Goal: Task Accomplishment & Management: Manage account settings

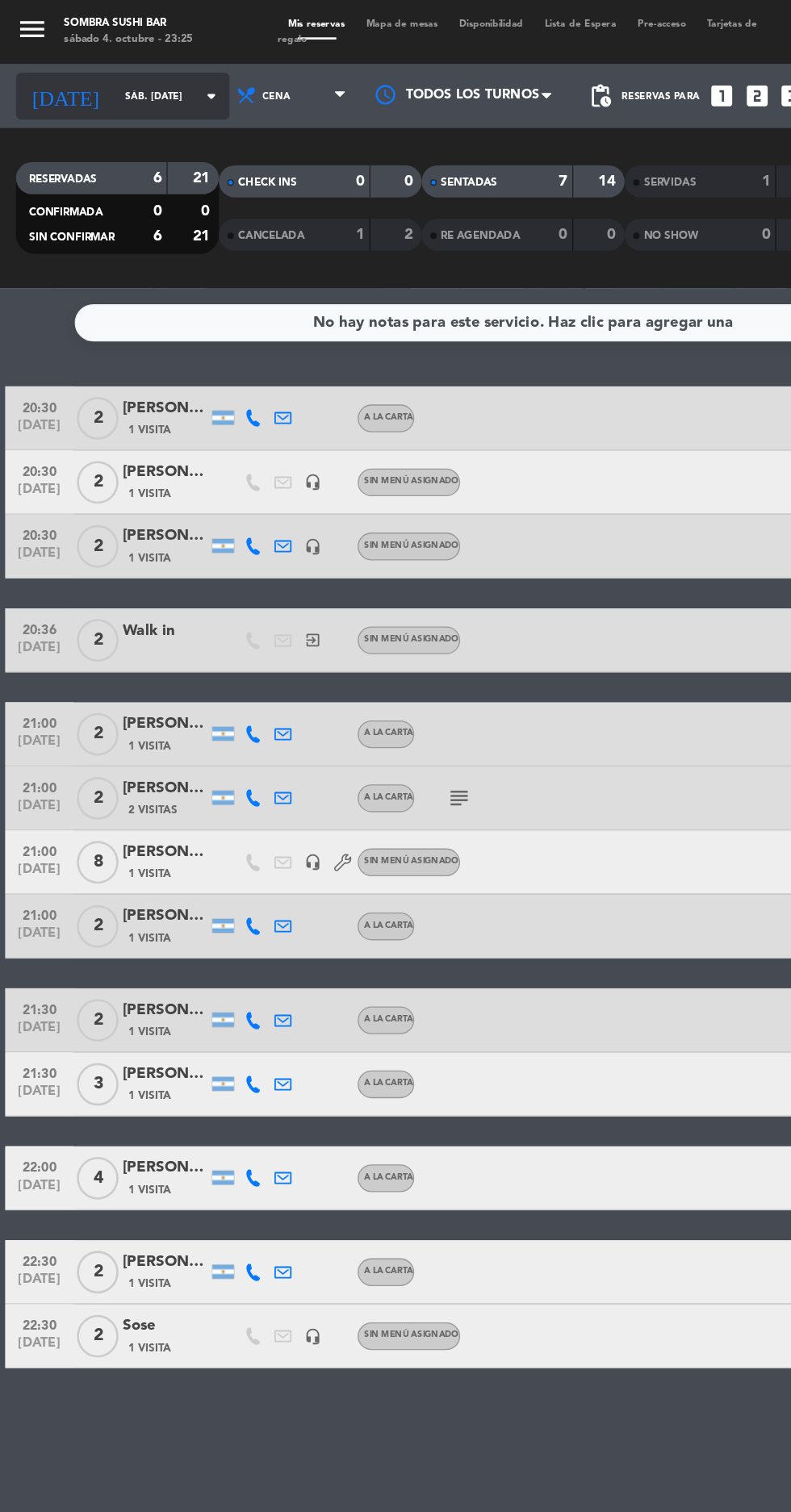
click at [126, 71] on input "sáb. [DATE]" at bounding box center [137, 73] width 101 height 25
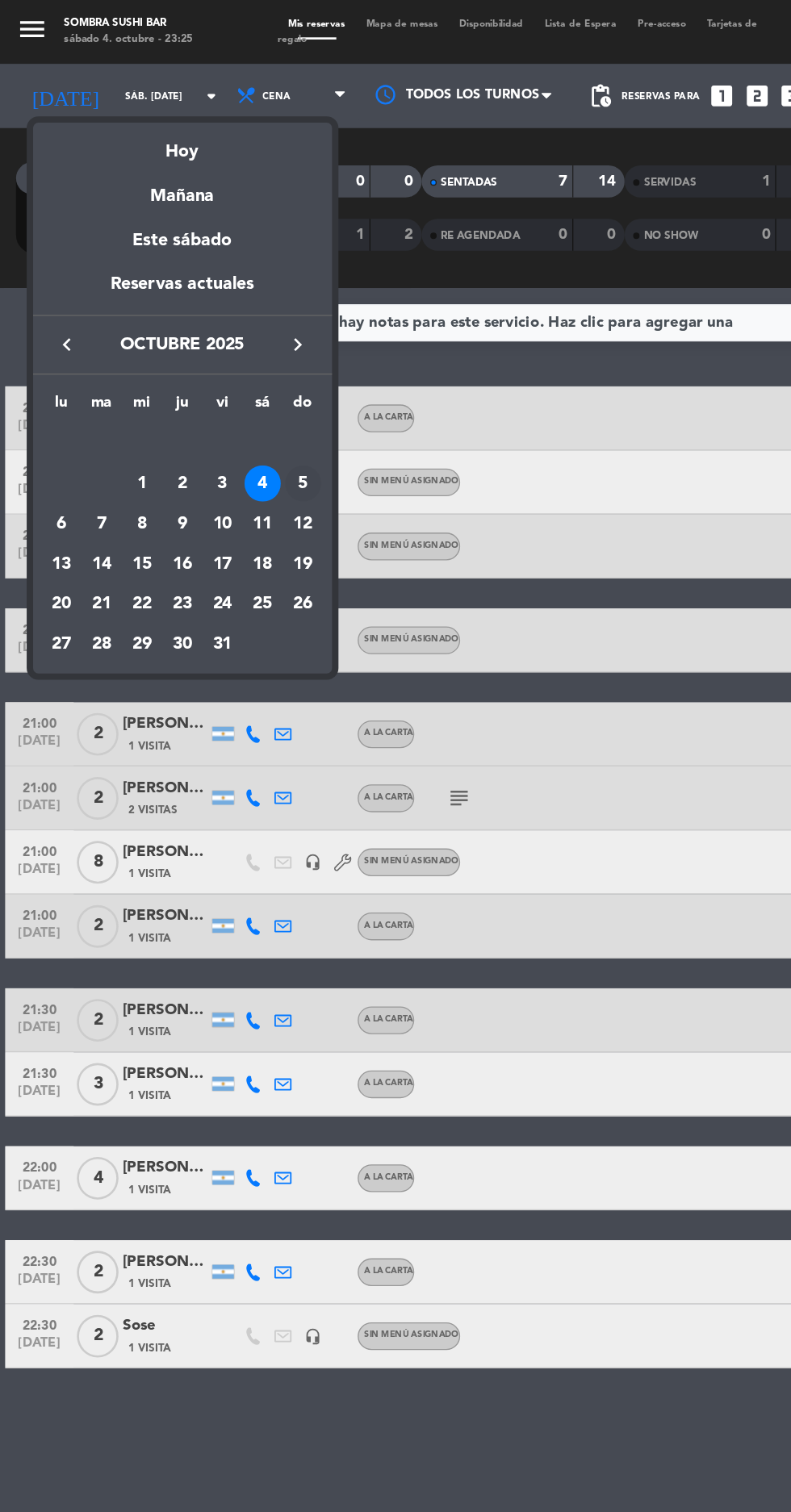
click at [229, 363] on div "5" at bounding box center [229, 365] width 27 height 27
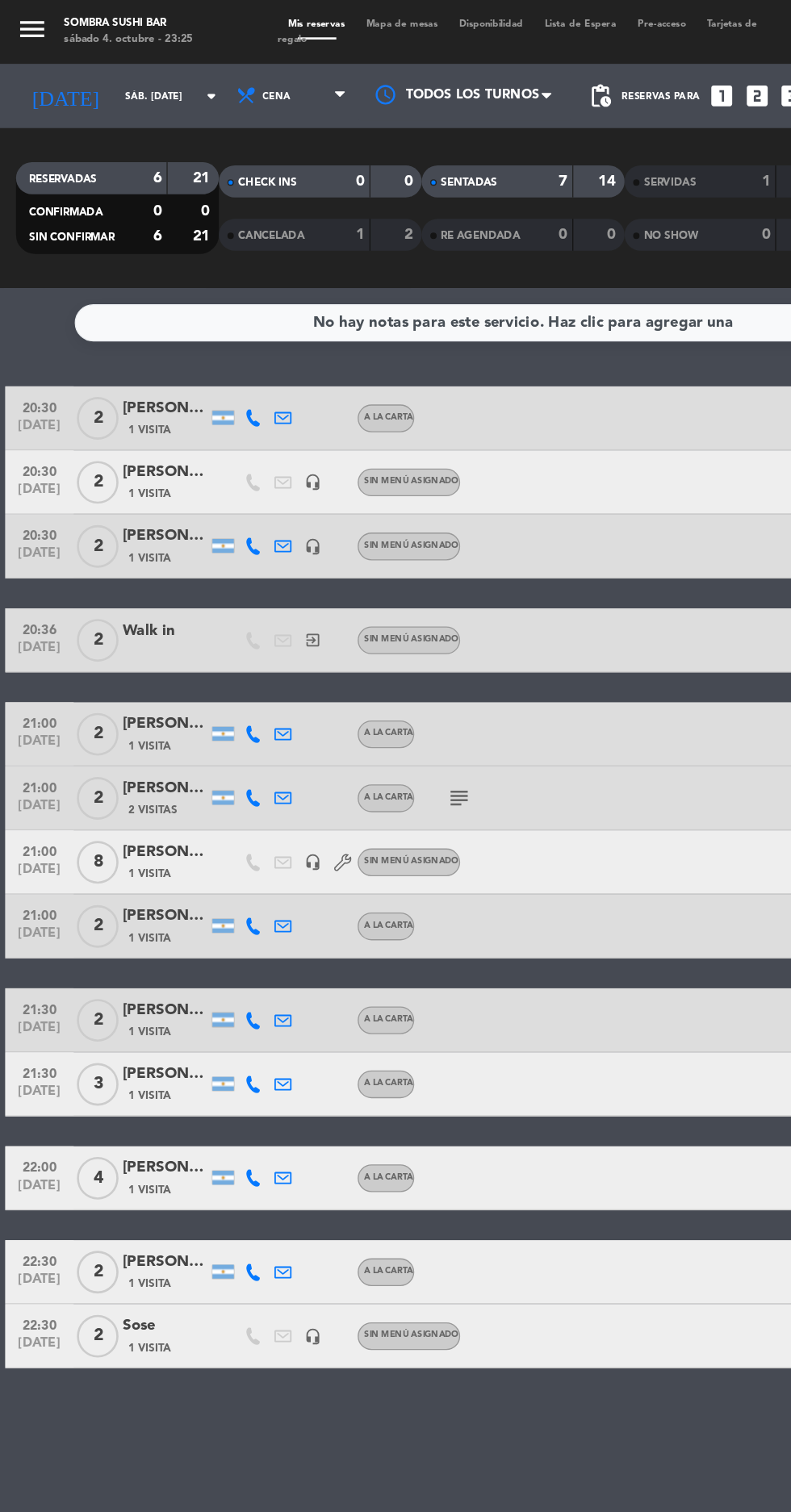
type input "dom. [DATE]"
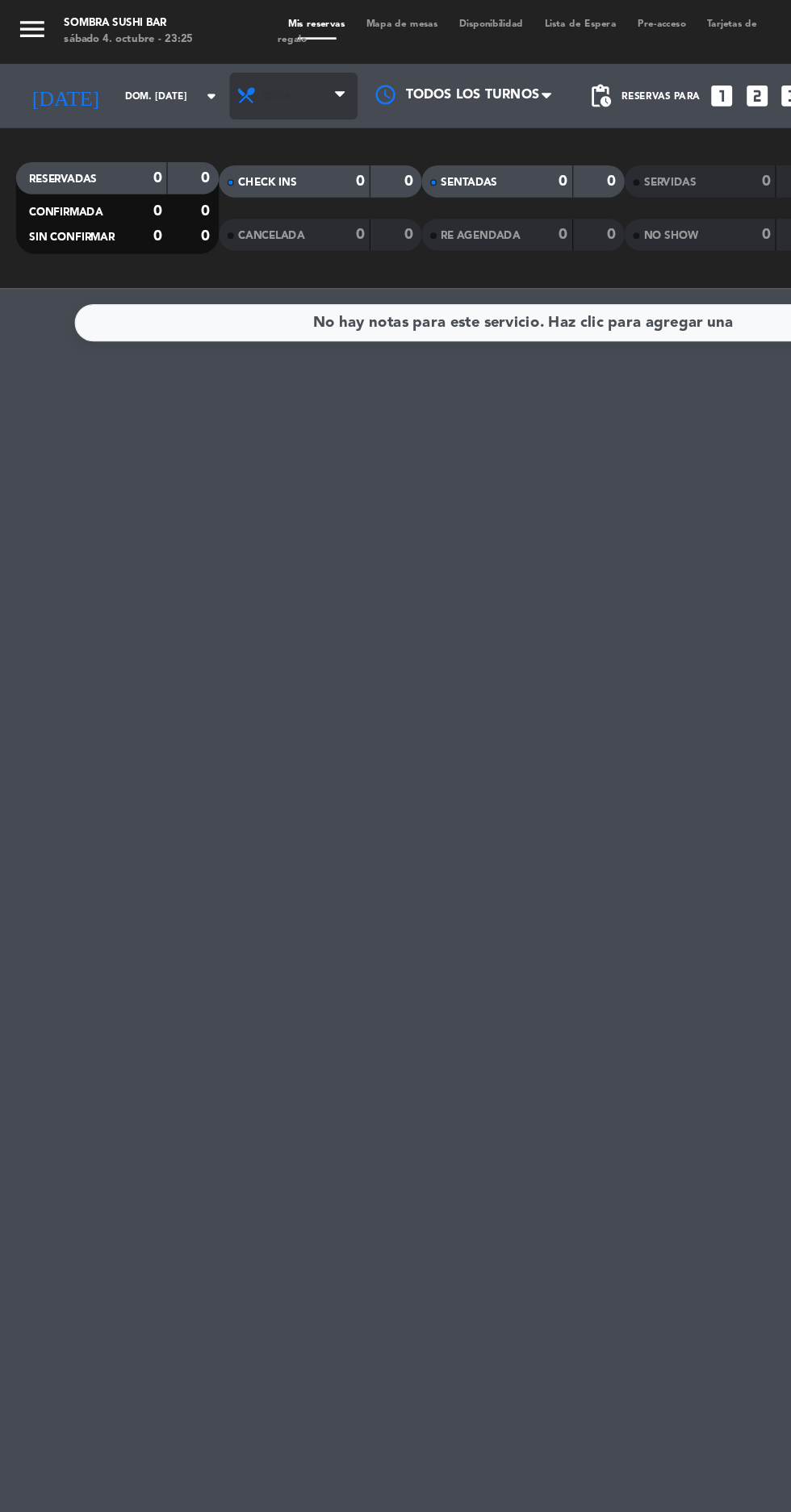
click at [225, 66] on span "Cena" at bounding box center [221, 72] width 96 height 35
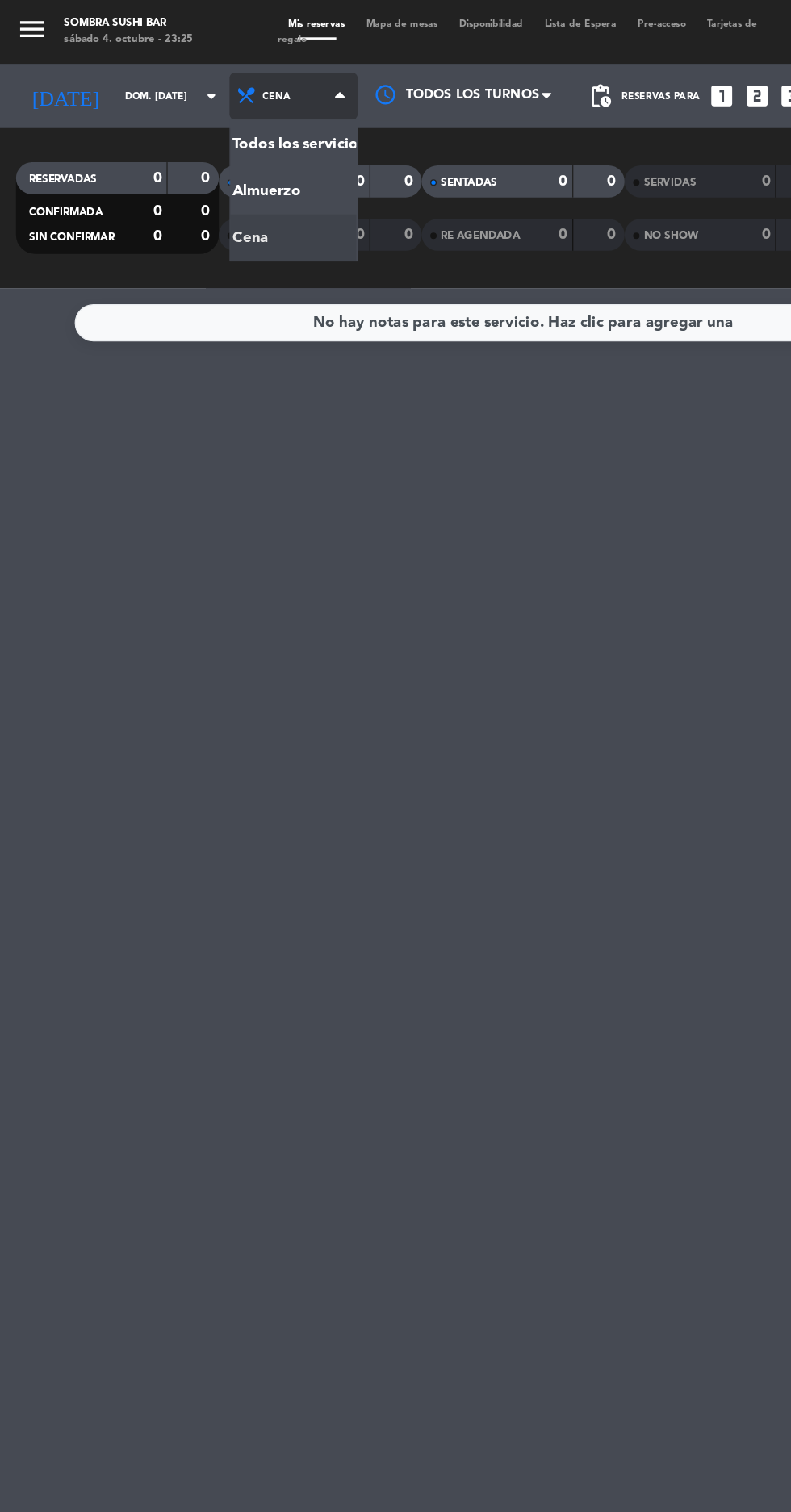
click at [184, 92] on div "Todos los servicios Almuerzo Cena Cena Todos los servicios Almuerzo Cena" at bounding box center [221, 73] width 96 height 49
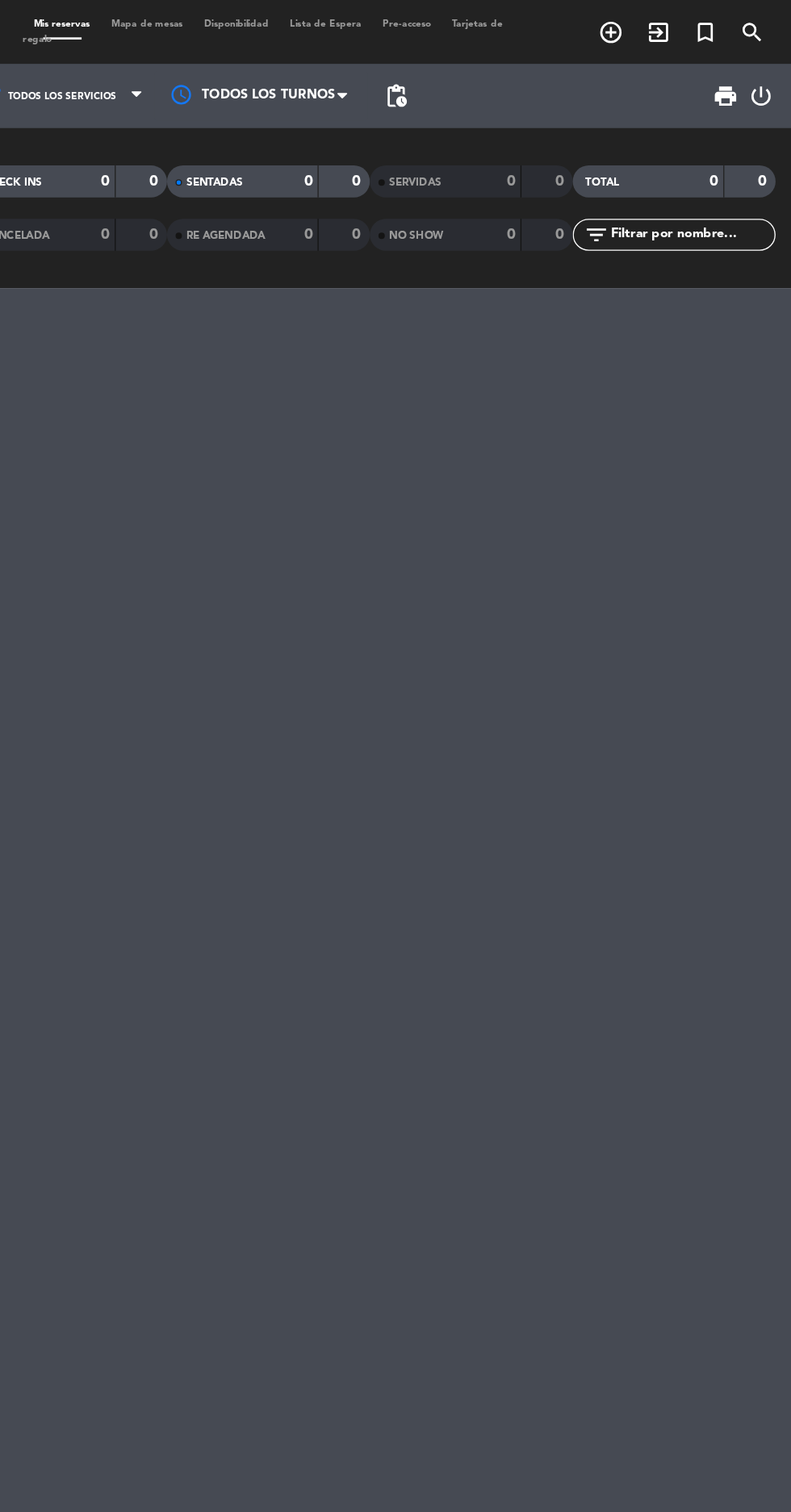
click at [767, 77] on icon "power_settings_new" at bounding box center [768, 73] width 19 height 19
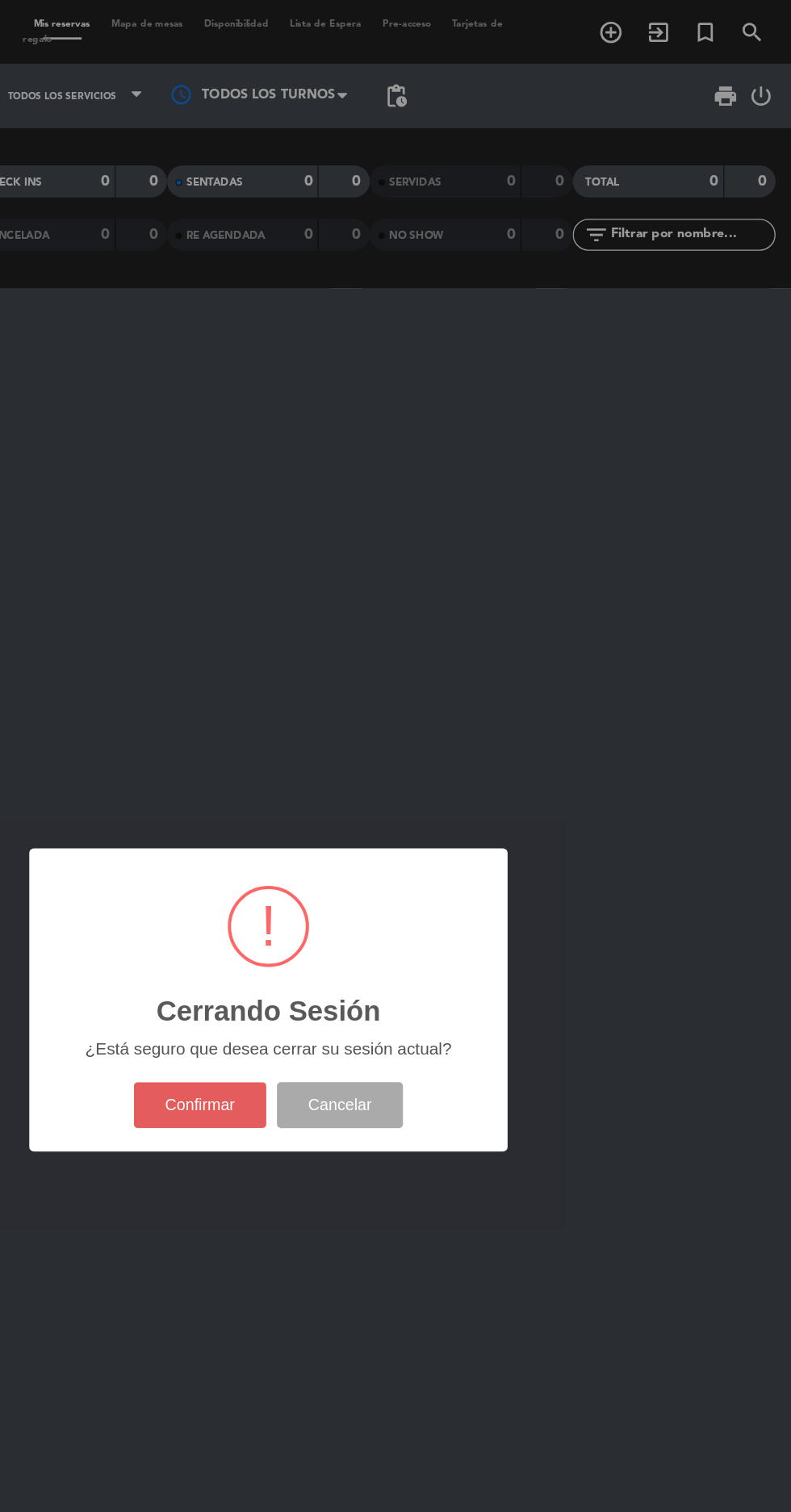
click at [308, 841] on button "Confirmar" at bounding box center [344, 836] width 101 height 35
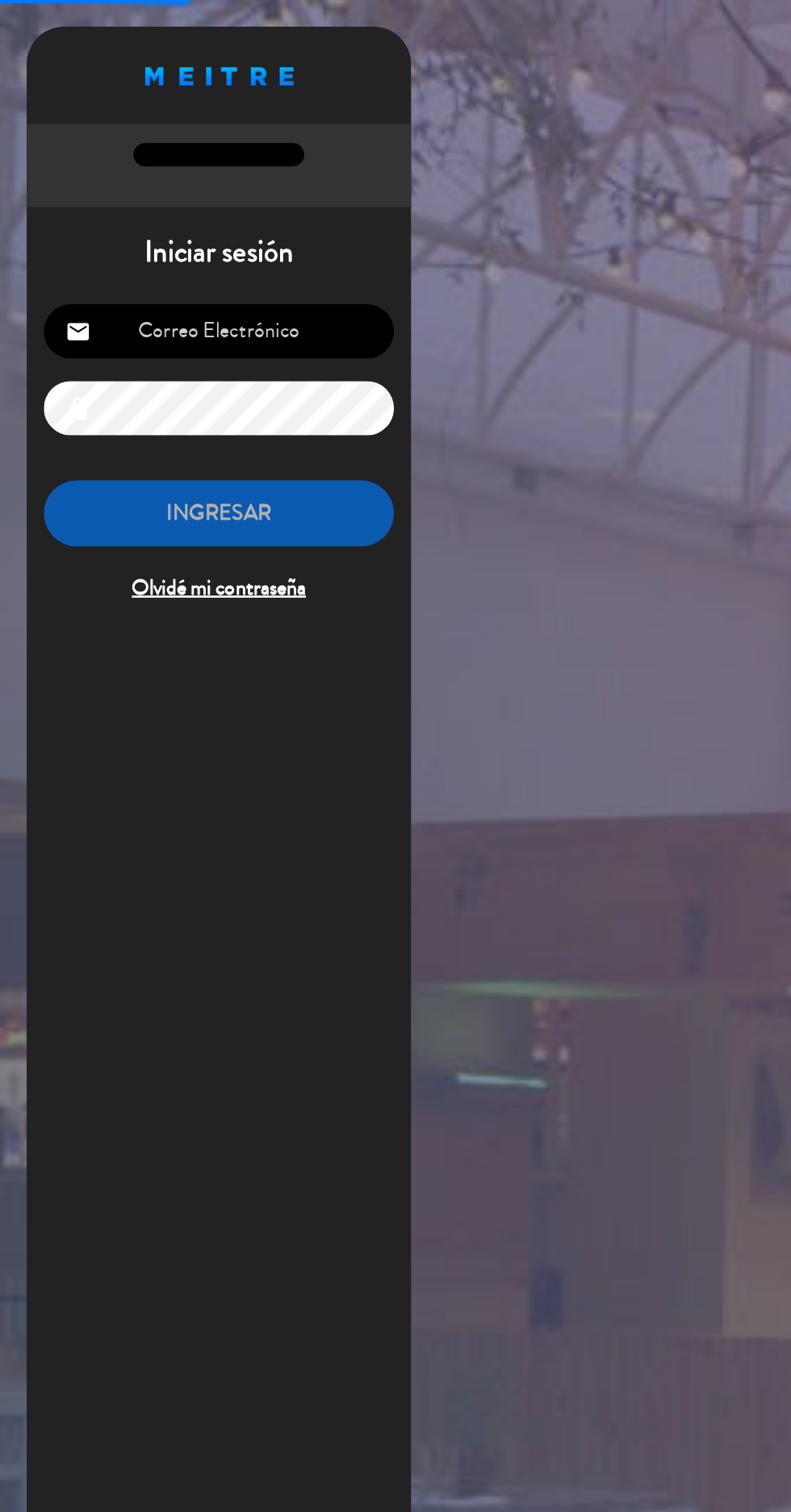
click at [139, 251] on input "email" at bounding box center [165, 250] width 265 height 41
type input "[EMAIL_ADDRESS][DOMAIN_NAME]"
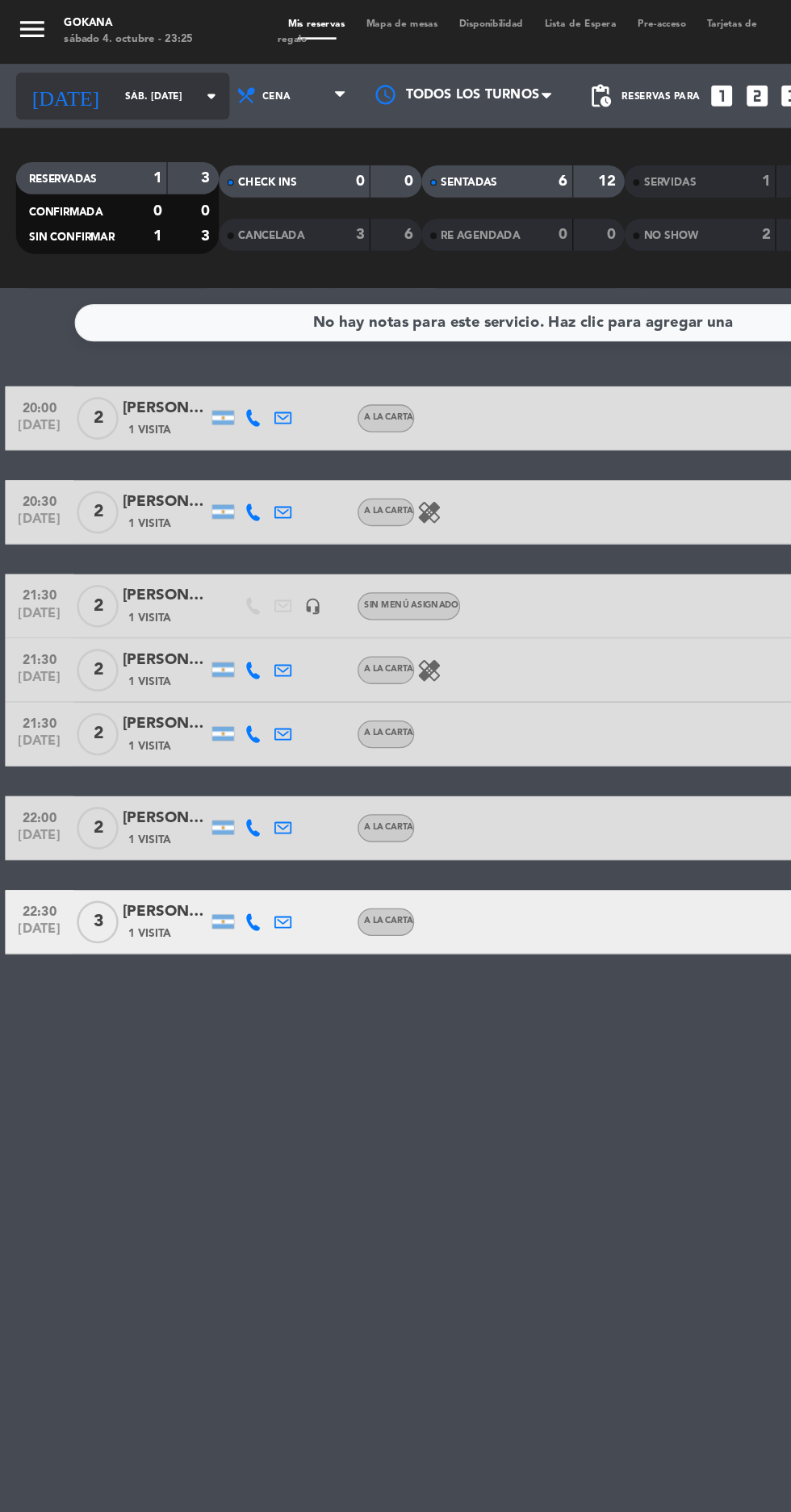
click at [116, 72] on input "sáb. [DATE]" at bounding box center [137, 73] width 101 height 25
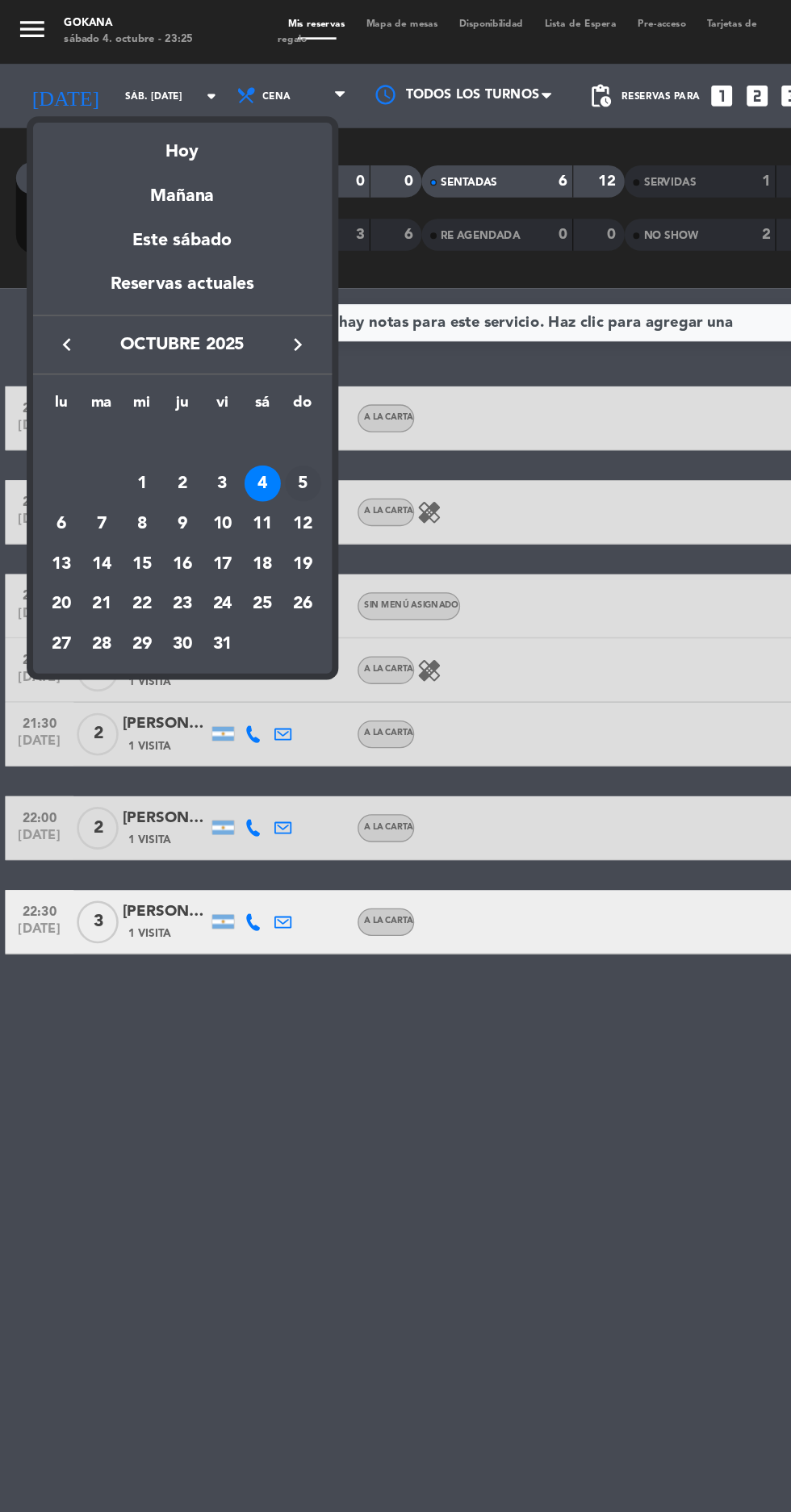
click at [230, 365] on div "5" at bounding box center [229, 365] width 27 height 27
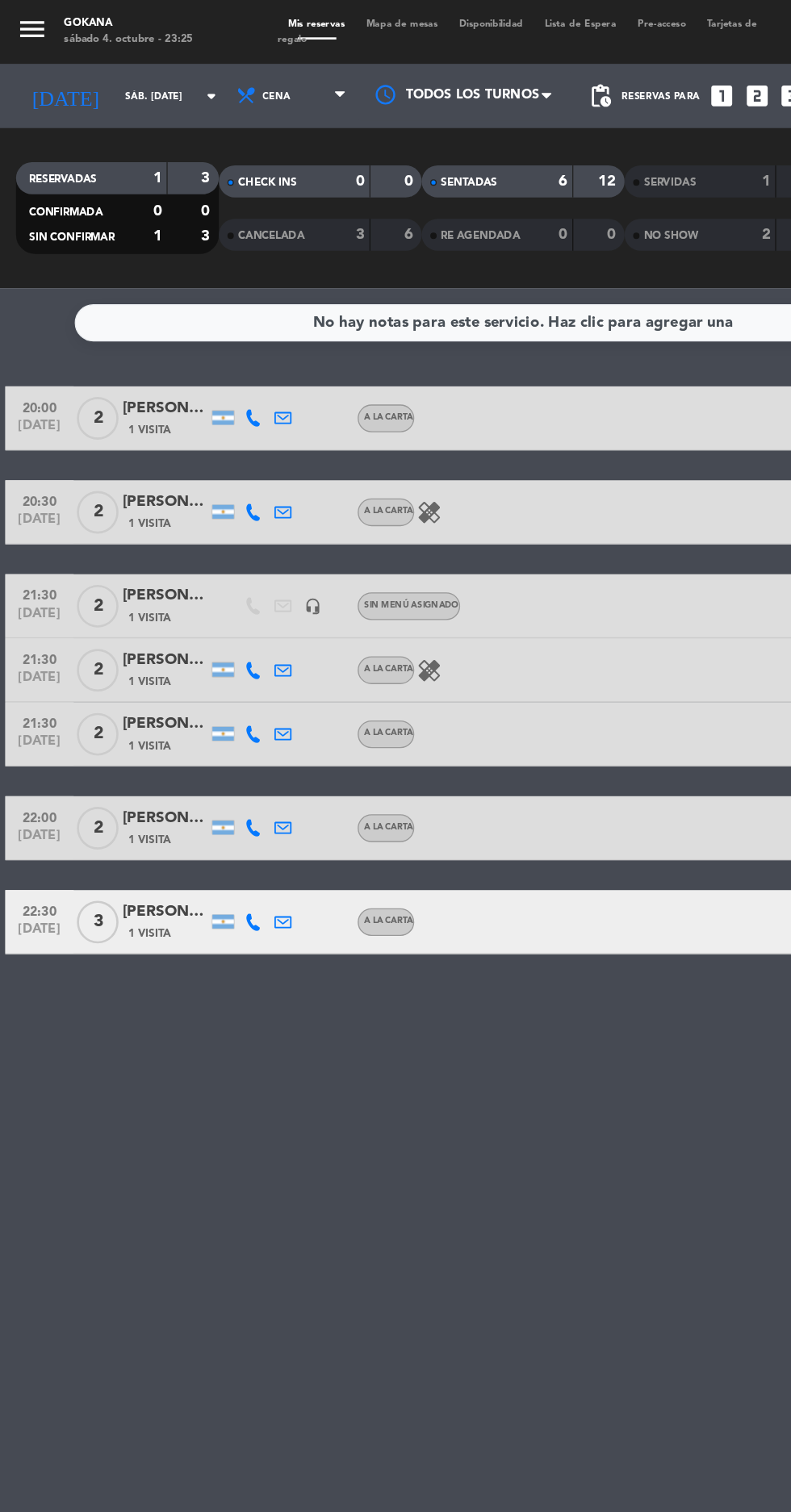
type input "dom. [DATE]"
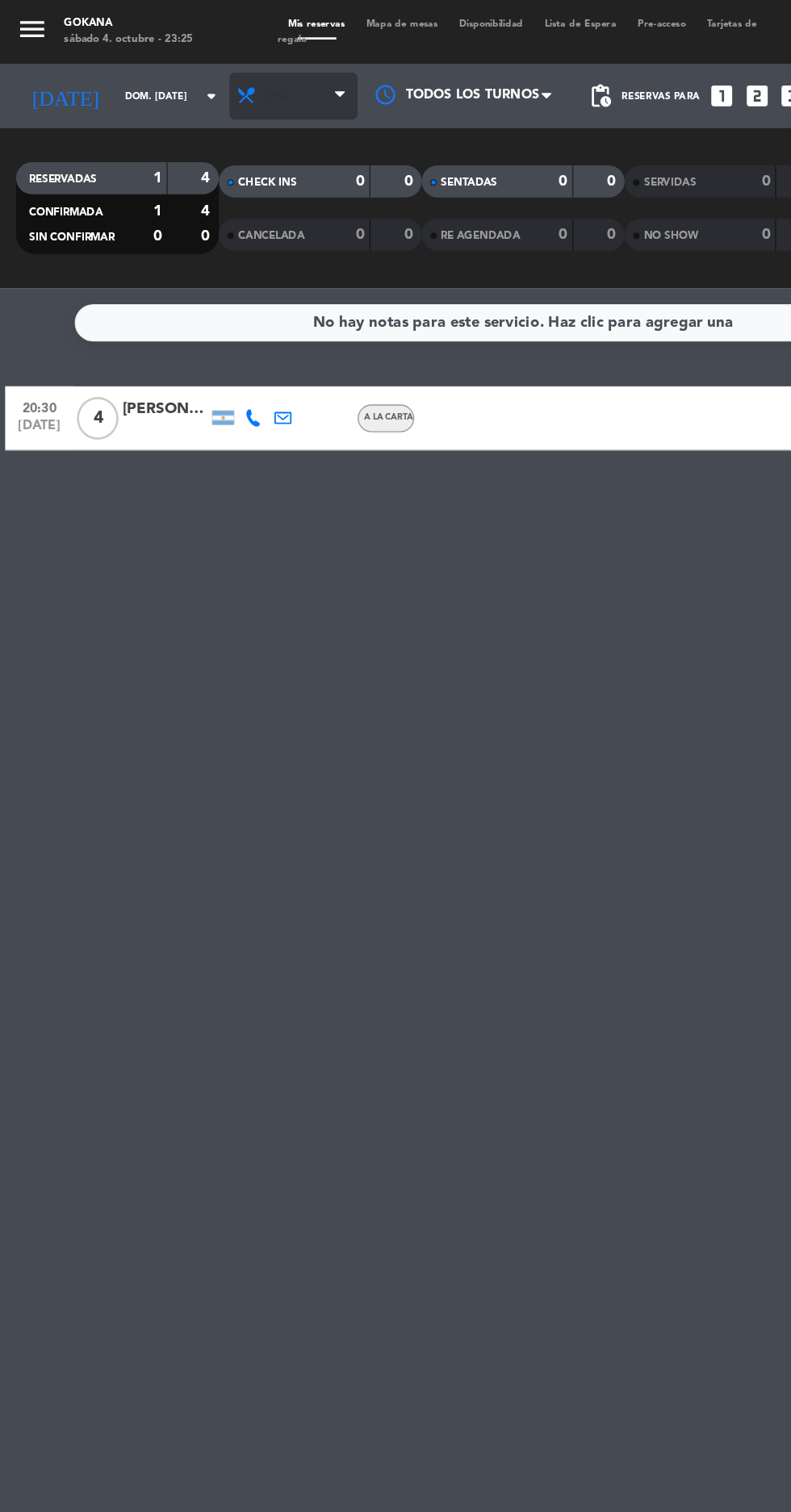
click at [212, 75] on span "Cena" at bounding box center [221, 72] width 96 height 35
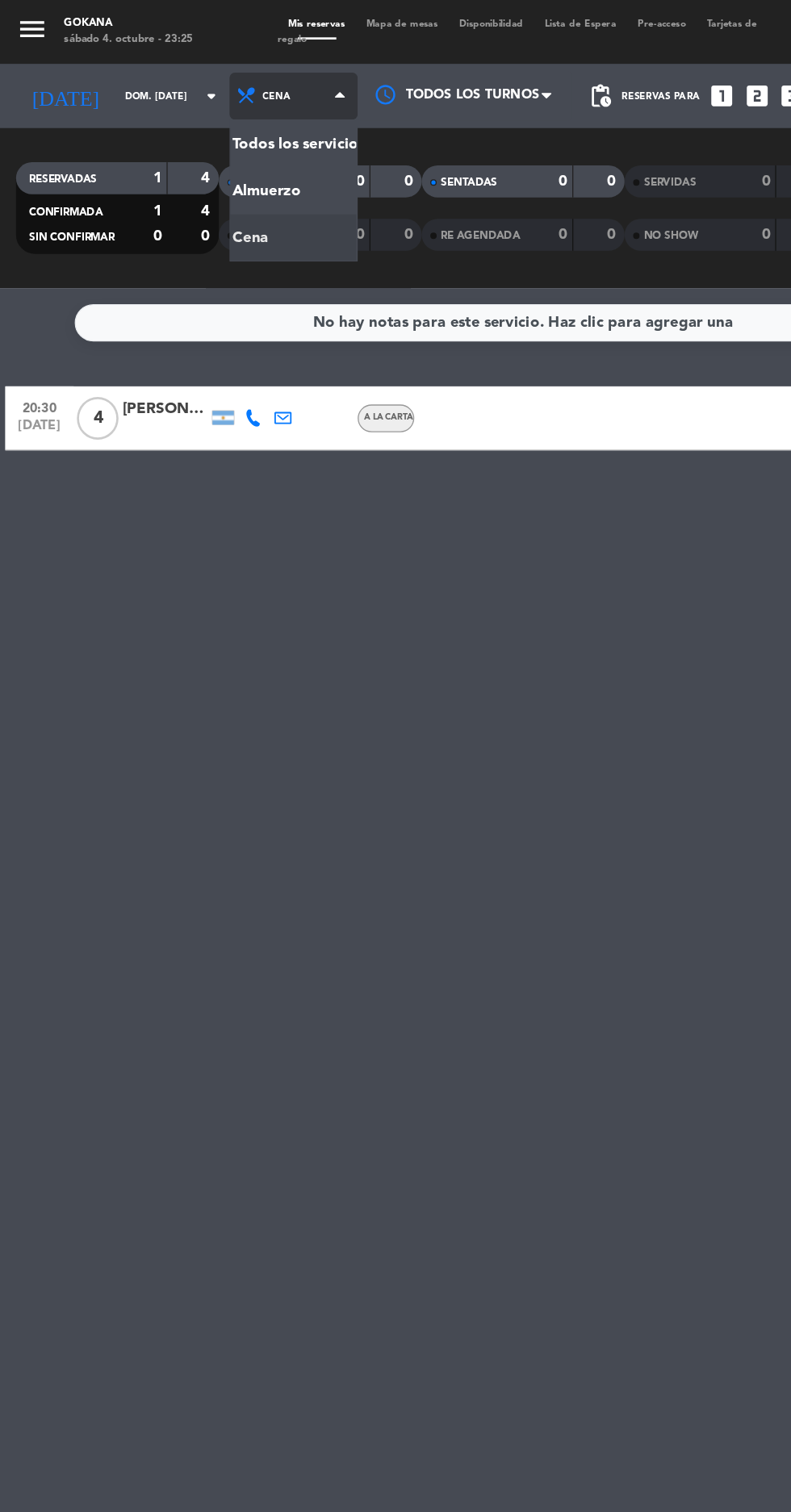
click at [187, 102] on div "menu GOKANA sábado 4. octubre - 23:25 Mis reservas Mapa de mesas Disponibilidad…" at bounding box center [395, 109] width 791 height 218
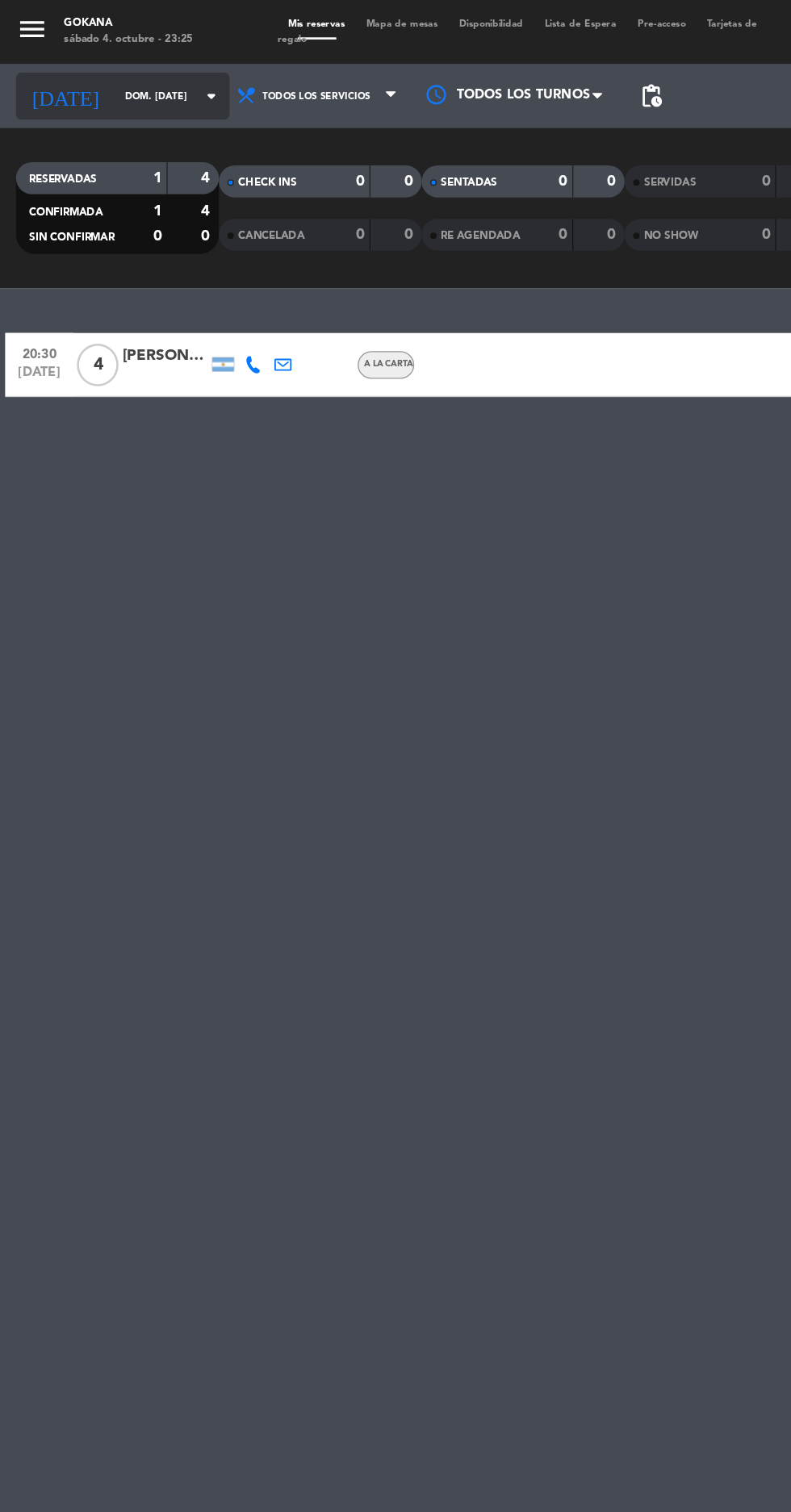
click at [122, 72] on input "dom. [DATE]" at bounding box center [137, 73] width 101 height 25
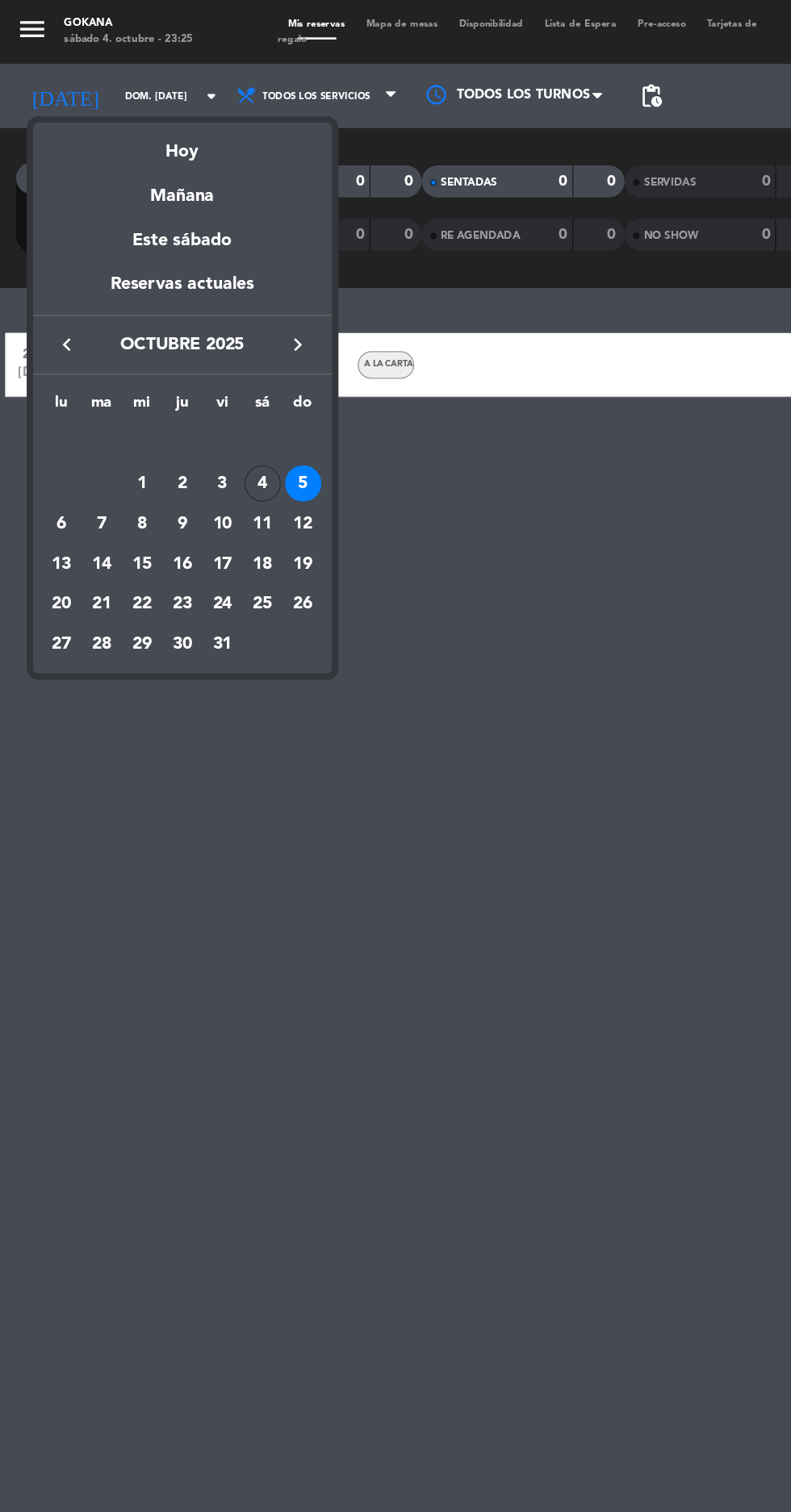
click at [380, 1003] on div at bounding box center [395, 756] width 791 height 1512
